Goal: Book appointment/travel/reservation

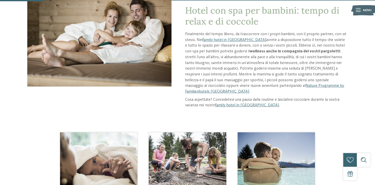
scroll to position [80, 0]
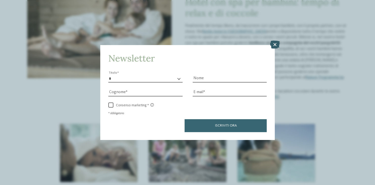
click at [272, 44] on icon at bounding box center [275, 44] width 10 height 8
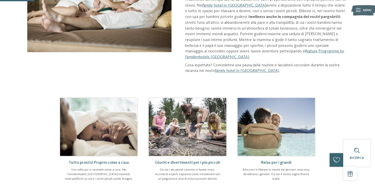
scroll to position [0, 0]
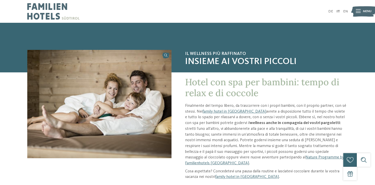
click at [358, 8] on div at bounding box center [358, 11] width 5 height 11
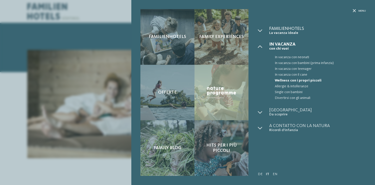
click at [277, 29] on span "Familienhotels" at bounding box center [317, 28] width 97 height 5
click at [295, 29] on span "Familienhotels" at bounding box center [317, 28] width 97 height 5
click at [258, 29] on icon at bounding box center [260, 30] width 5 height 5
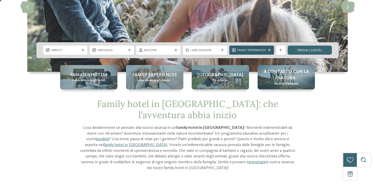
scroll to position [80, 0]
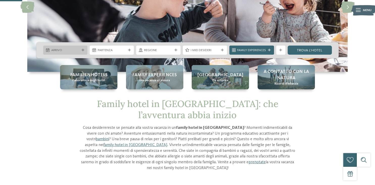
click at [85, 49] on div at bounding box center [83, 50] width 5 height 3
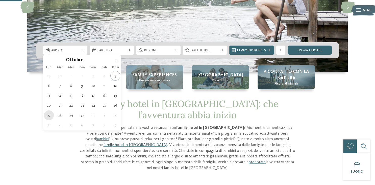
type div "27.10.2025"
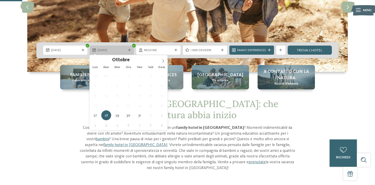
click at [107, 48] on div "28.10.2025" at bounding box center [112, 50] width 31 height 5
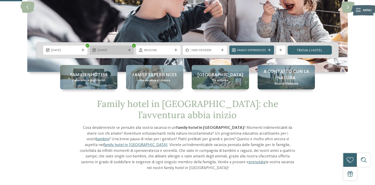
click at [102, 51] on span "27.10.2025" at bounding box center [112, 50] width 28 height 5
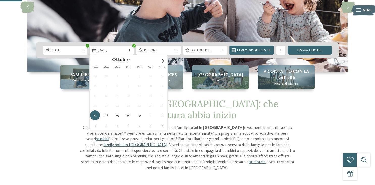
click at [162, 108] on span "26" at bounding box center [162, 105] width 10 height 10
type div "31.10.2025"
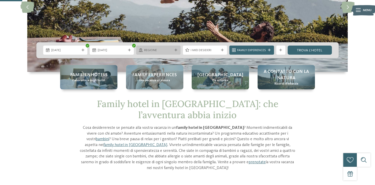
click at [176, 49] on icon at bounding box center [176, 50] width 3 height 3
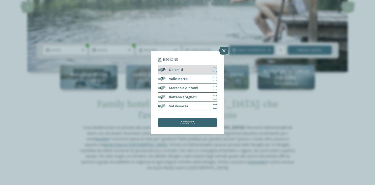
click at [216, 71] on div at bounding box center [215, 69] width 5 height 5
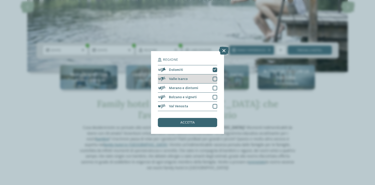
drag, startPoint x: 211, startPoint y: 78, endPoint x: 214, endPoint y: 79, distance: 3.1
click at [211, 78] on div "Valle Isarco" at bounding box center [187, 78] width 59 height 9
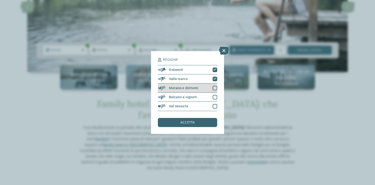
click at [212, 90] on div "Merano e dintorni" at bounding box center [187, 87] width 59 height 9
click at [215, 96] on div at bounding box center [215, 97] width 5 height 5
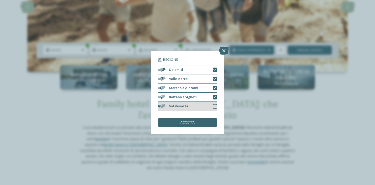
click at [217, 106] on div at bounding box center [215, 106] width 5 height 5
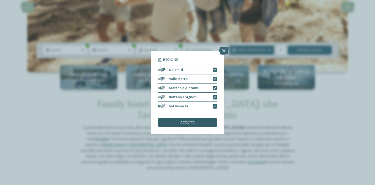
click at [193, 123] on span "accetta" at bounding box center [187, 123] width 14 height 4
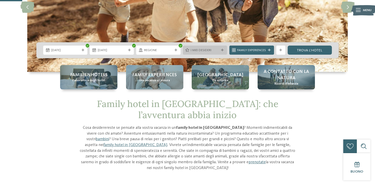
click at [222, 48] on div "I miei desideri" at bounding box center [205, 49] width 44 height 9
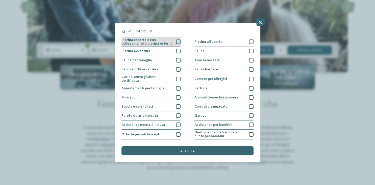
click at [178, 41] on div at bounding box center [178, 41] width 5 height 5
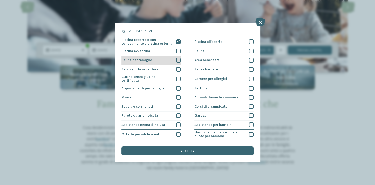
click at [179, 60] on div at bounding box center [178, 60] width 5 height 5
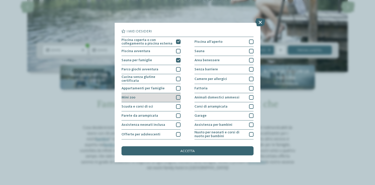
click at [179, 97] on div at bounding box center [178, 97] width 5 height 5
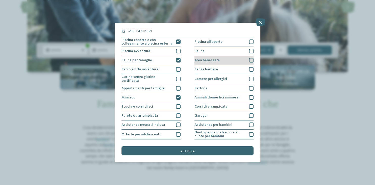
click at [250, 61] on div at bounding box center [251, 60] width 5 height 5
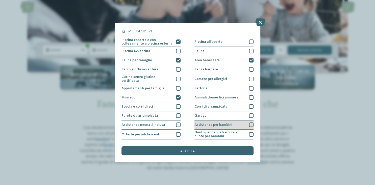
click at [250, 125] on div at bounding box center [251, 124] width 5 height 5
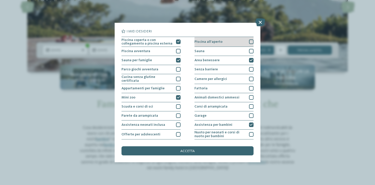
click at [250, 42] on div at bounding box center [251, 41] width 5 height 5
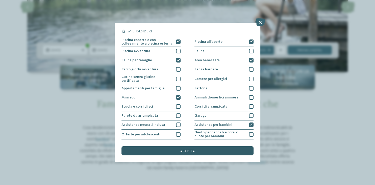
click at [181, 150] on span "accetta" at bounding box center [187, 151] width 14 height 4
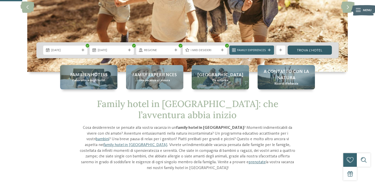
click at [304, 49] on link "trova l’hotel" at bounding box center [310, 49] width 44 height 9
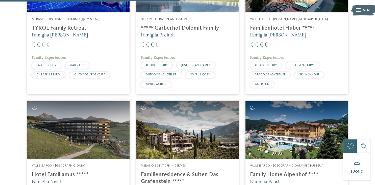
scroll to position [276, 0]
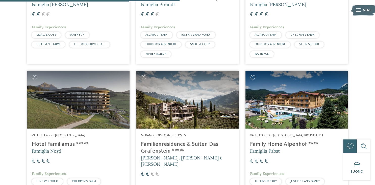
click at [67, 143] on h4 "Hotel Familiamus *****" at bounding box center [78, 144] width 93 height 7
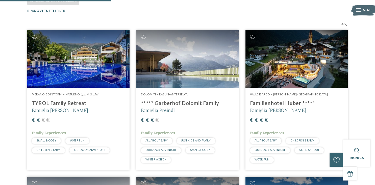
scroll to position [169, 0]
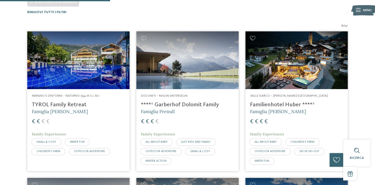
click at [56, 106] on h4 "TYROL Family Retreat" at bounding box center [78, 104] width 93 height 7
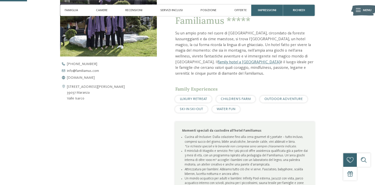
scroll to position [107, 0]
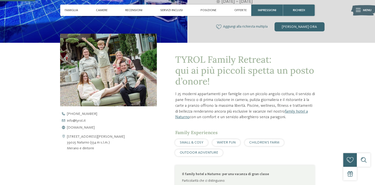
scroll to position [160, 0]
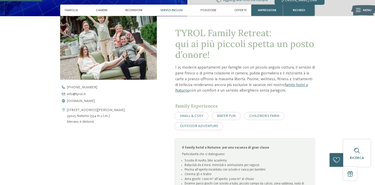
click at [180, 12] on span "Servizi inclusi" at bounding box center [171, 10] width 22 height 4
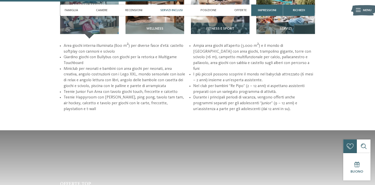
scroll to position [782, 0]
